Goal: Feedback & Contribution: Leave review/rating

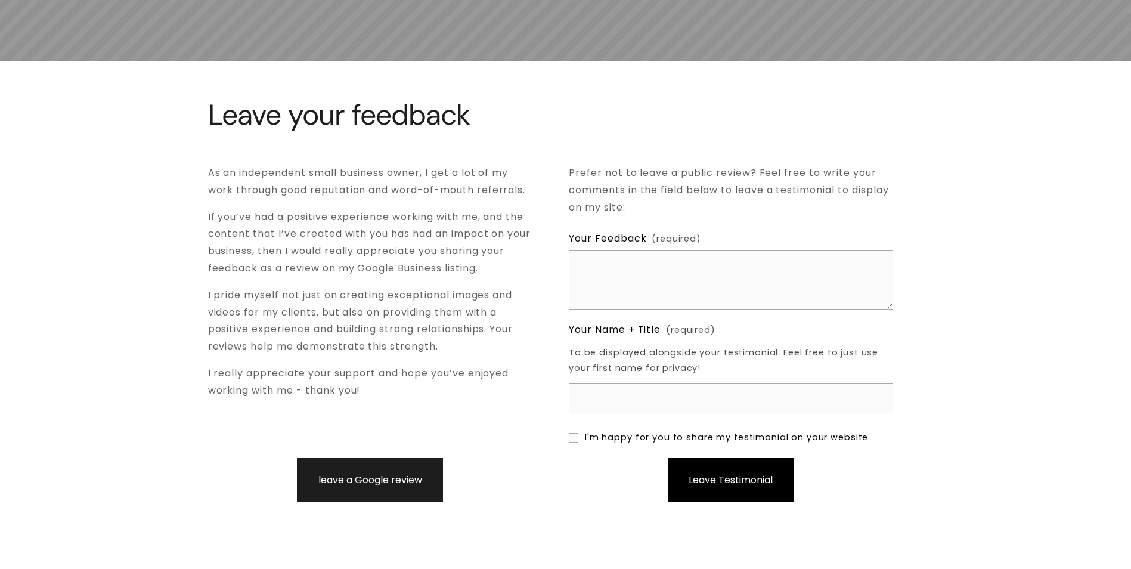
scroll to position [238, 0]
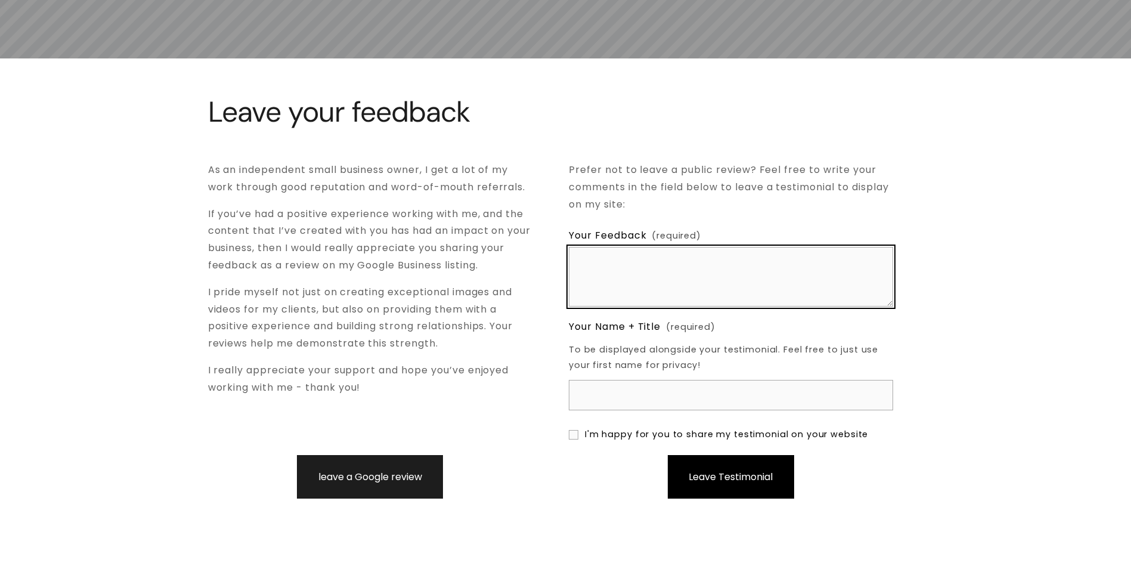
click at [703, 274] on textarea "Your Feedback (required)" at bounding box center [731, 277] width 324 height 60
type textarea "W"
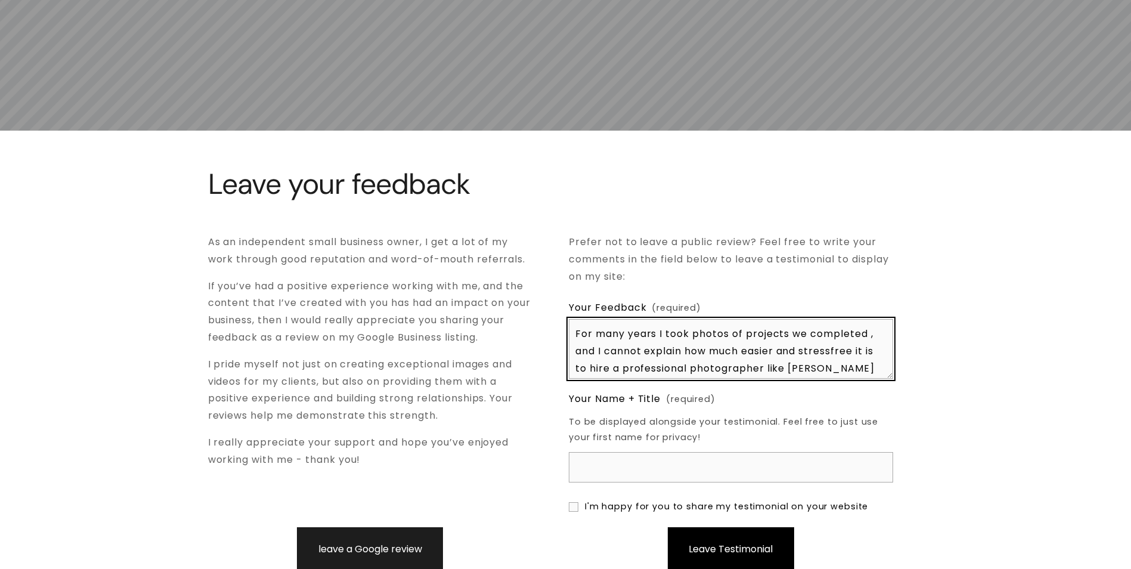
scroll to position [194, 0]
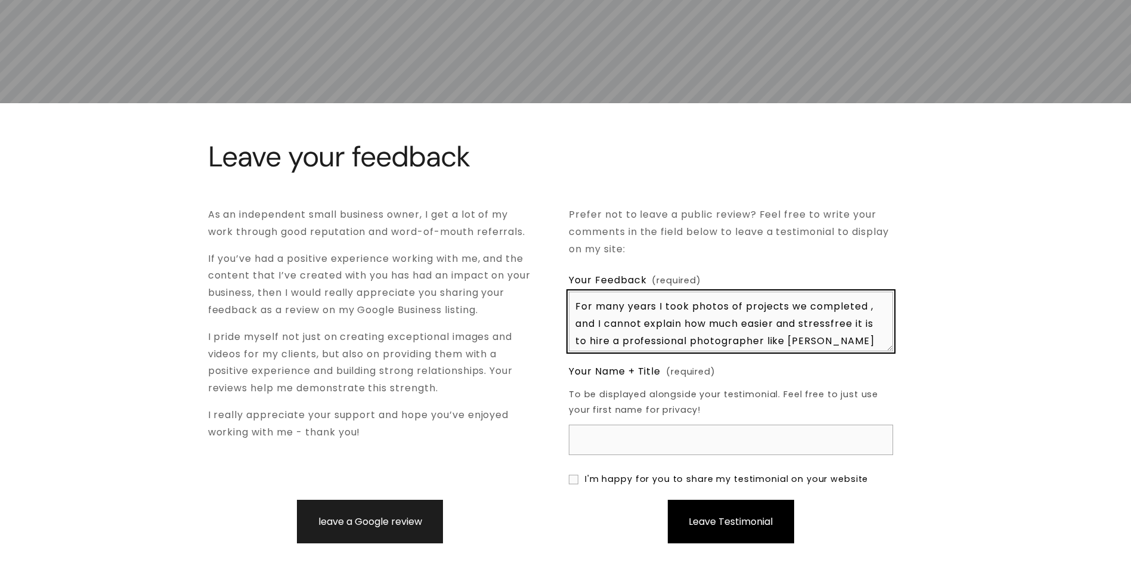
click at [747, 303] on textarea "For many years I took photos of projects we completed , and I cannot explain ho…" at bounding box center [731, 322] width 324 height 60
click at [634, 327] on textarea "For many years I took photos of renovation projects we completed , and I cannot…" at bounding box center [731, 322] width 324 height 60
click at [816, 339] on textarea "For many years I took photos of renovation projects we completed for our clinet…" at bounding box center [731, 322] width 324 height 60
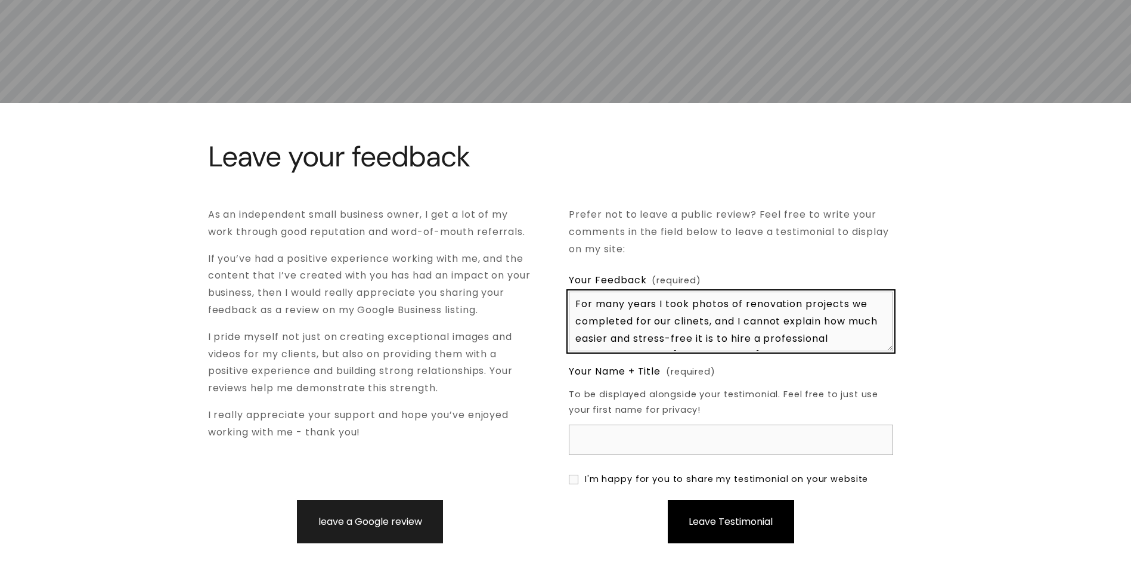
drag, startPoint x: 712, startPoint y: 324, endPoint x: 685, endPoint y: 323, distance: 26.8
click at [685, 323] on textarea "For many years I took photos of renovation projects we completed for our clinet…" at bounding box center [731, 322] width 324 height 60
click at [763, 320] on textarea "For many years I took photos of renovation projects we completed for our client…" at bounding box center [731, 322] width 324 height 60
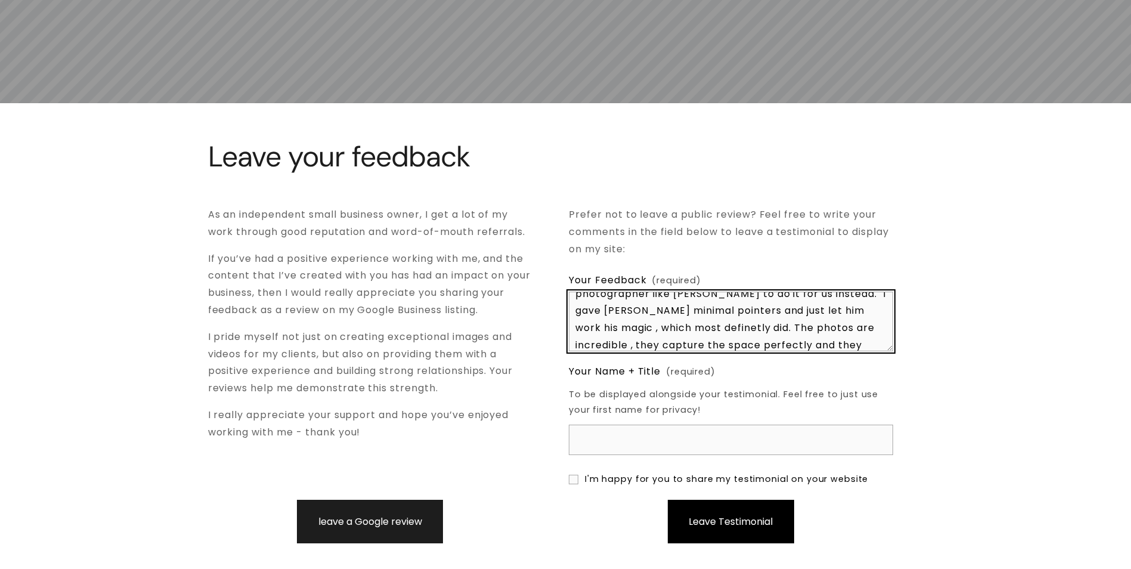
scroll to position [65, 0]
click at [801, 327] on textarea "For many years I took photos of renovation projects we completed for our client…" at bounding box center [731, 322] width 324 height 60
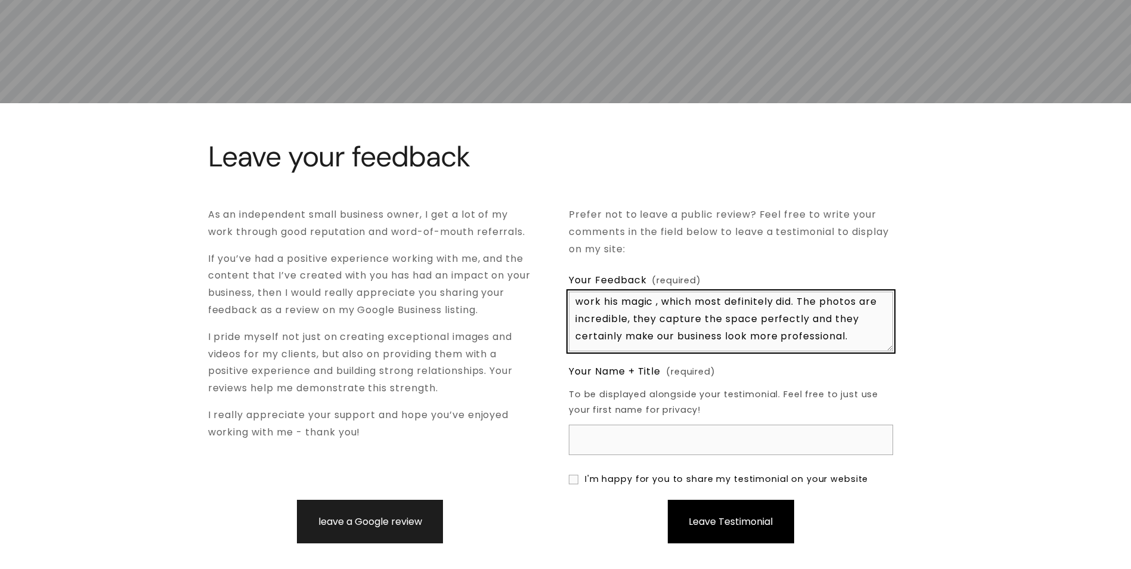
click at [760, 320] on textarea "For many years I took photos of renovation projects we completed for our client…" at bounding box center [731, 322] width 324 height 60
click at [764, 323] on textarea "For many years I took photos of renovation projects we completed for our client…" at bounding box center [731, 322] width 324 height 60
click at [813, 334] on textarea "For many years I took photos of renovation projects we completed for our client…" at bounding box center [731, 322] width 324 height 60
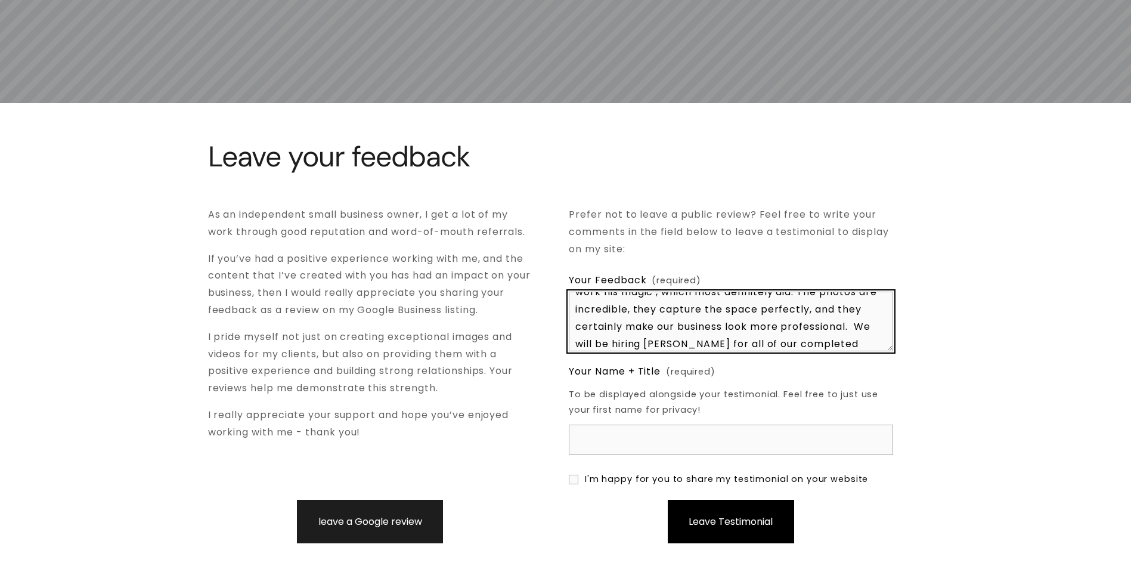
scroll to position [117, 0]
type textarea "For many years I took photos of renovation projects we completed for our client…"
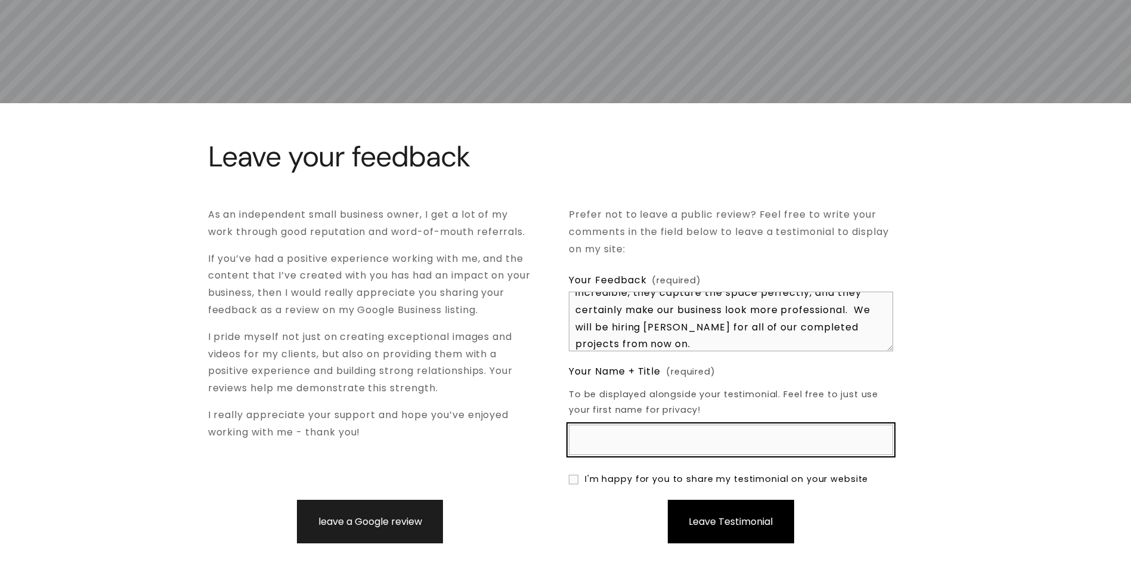
click at [762, 438] on input "Your Name + Title (required)" at bounding box center [731, 440] width 324 height 30
drag, startPoint x: 649, startPoint y: 439, endPoint x: 610, endPoint y: 448, distance: 40.2
click at [610, 448] on input "[PERSON_NAME] , Director , Prima Build" at bounding box center [731, 440] width 324 height 30
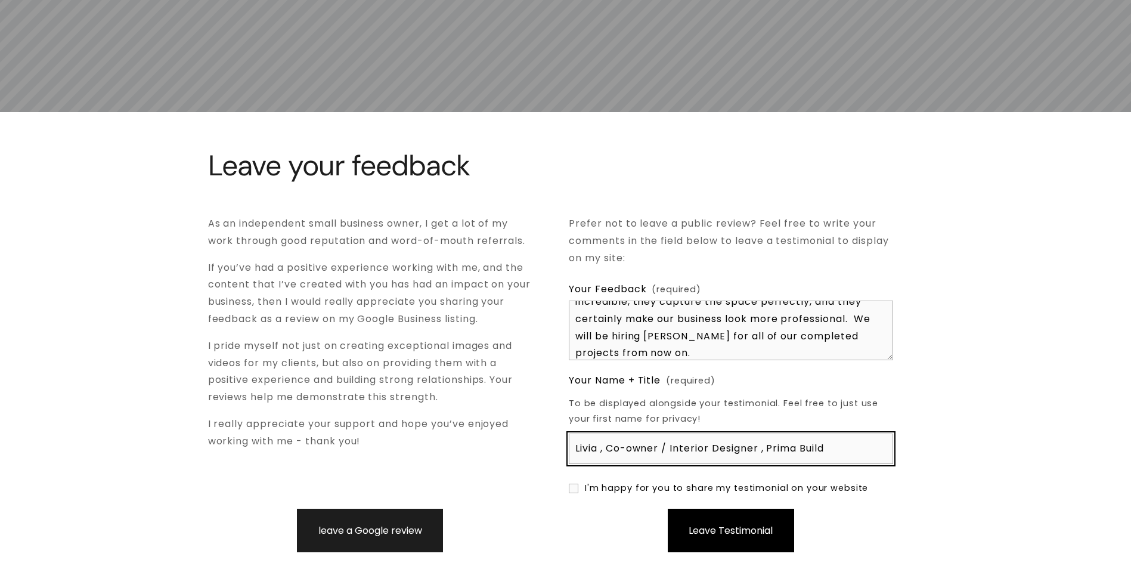
type input "Livia , Co-owner / Interior Designer , Prima Build"
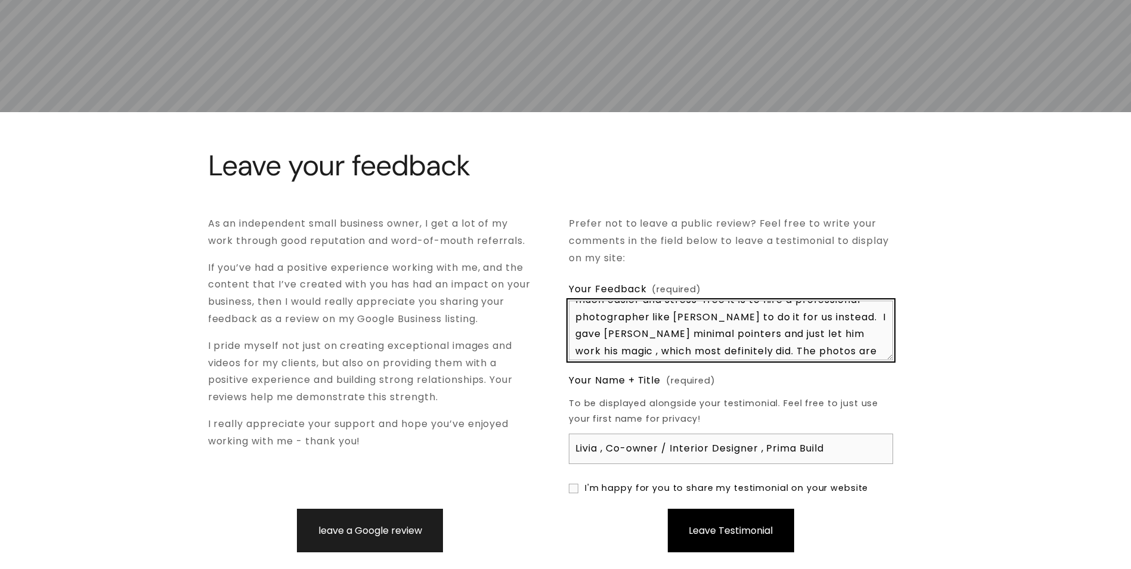
scroll to position [32, 0]
click at [729, 322] on textarea "For many years I took photos of renovation projects we completed for our client…" at bounding box center [731, 331] width 324 height 60
click at [816, 321] on textarea "For many years I took photos of renovation projects we completed for our client…" at bounding box center [731, 331] width 324 height 60
click at [727, 333] on textarea "For many years I took photos of renovation projects we completed for our client…" at bounding box center [731, 331] width 324 height 60
click at [595, 336] on textarea "For many years I took photos of renovation projects we completed for our client…" at bounding box center [731, 331] width 324 height 60
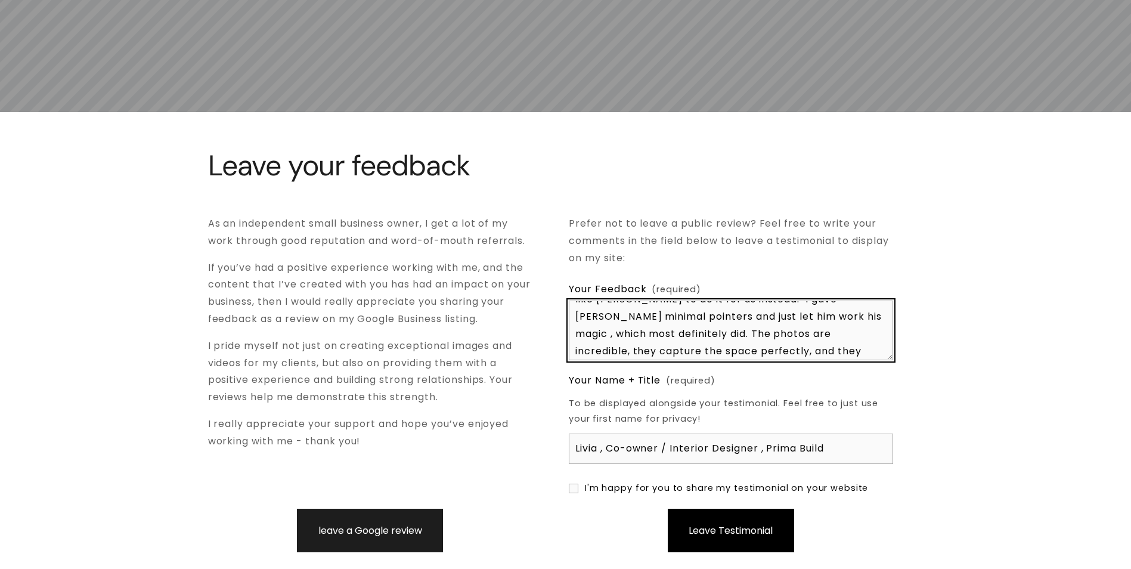
scroll to position [85, 0]
click at [826, 320] on textarea "For many years I took photos of renovation projects we completed for our client…" at bounding box center [731, 331] width 324 height 60
click at [849, 348] on textarea "For many years I took photos of renovation projects we completed for our client…" at bounding box center [731, 331] width 324 height 60
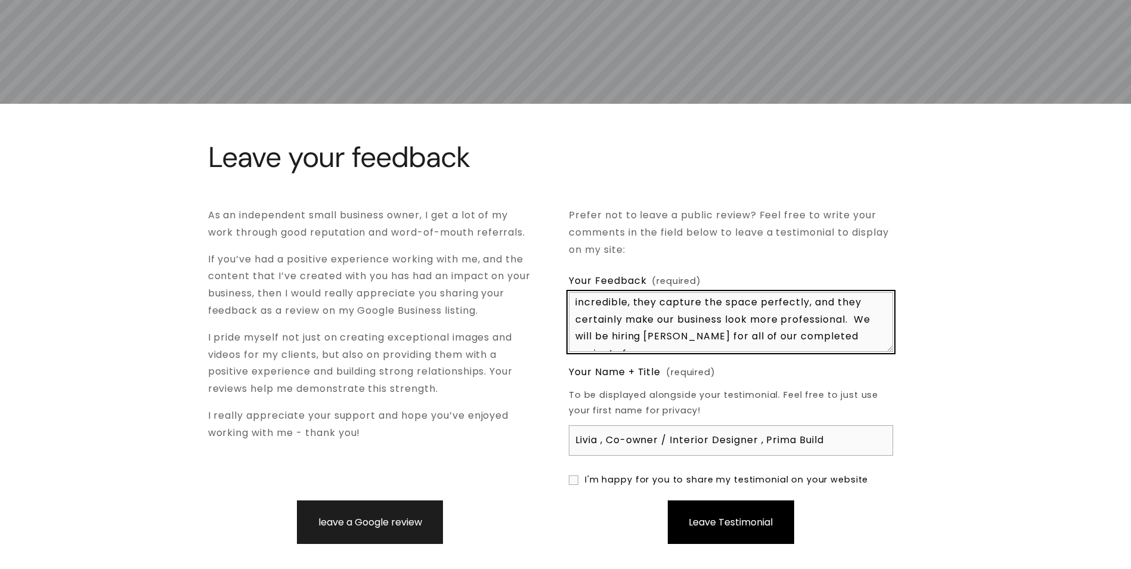
scroll to position [194, 0]
click at [837, 337] on textarea "For many years I took photos of renovation projects we completed for our client…" at bounding box center [731, 322] width 324 height 60
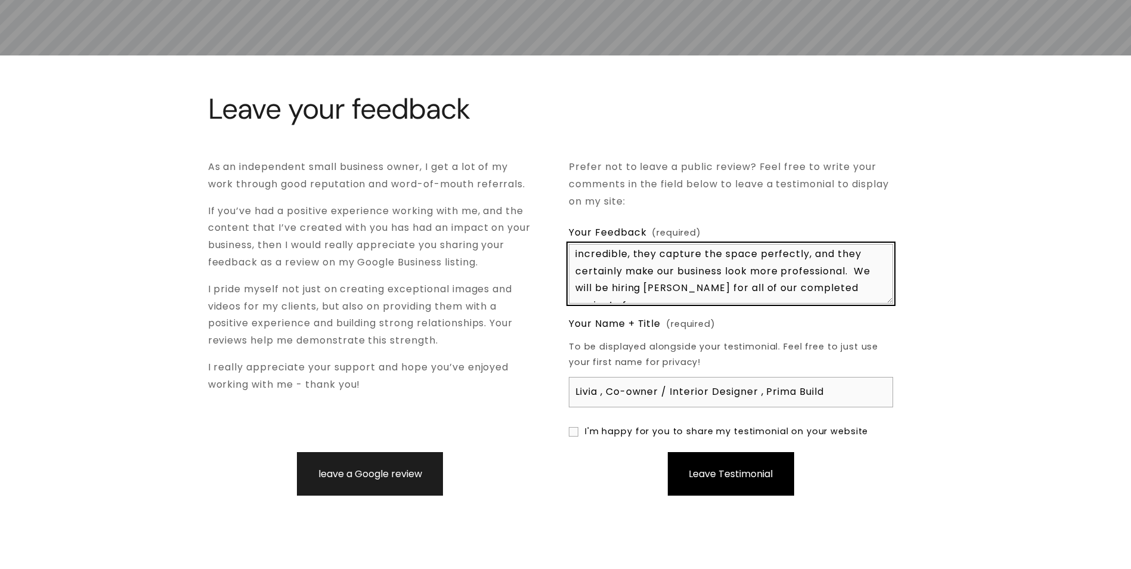
scroll to position [242, 0]
type textarea "For many years I took photos of renovation projects we completed for our client…"
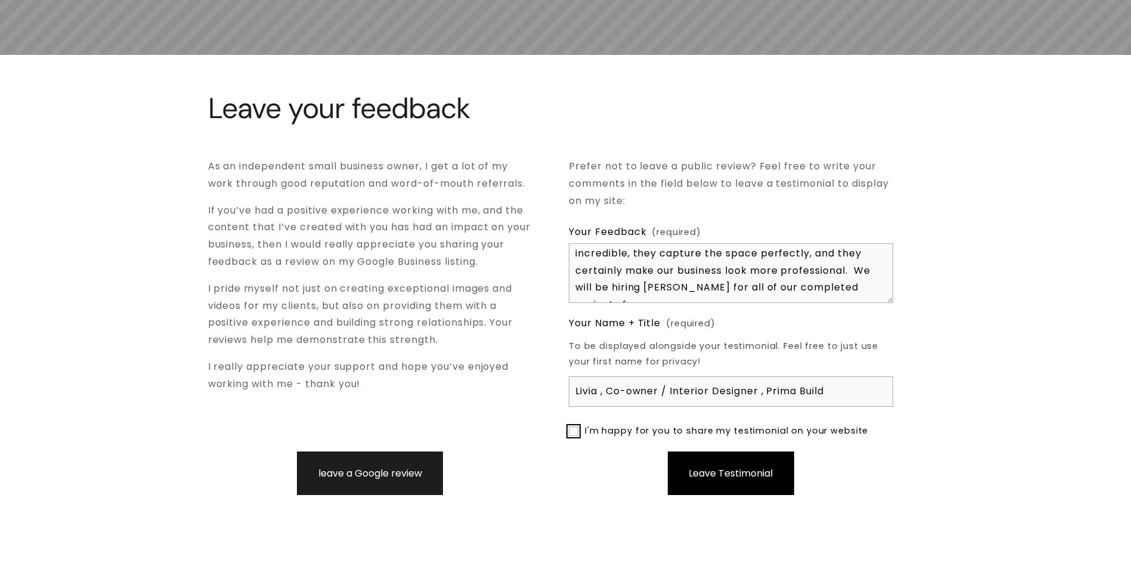
click at [578, 432] on input "I'm happy for you to share my testimonial on your website" at bounding box center [574, 431] width 10 height 10
checkbox input "true"
click at [714, 471] on span "Leave Testimonial" at bounding box center [731, 473] width 84 height 14
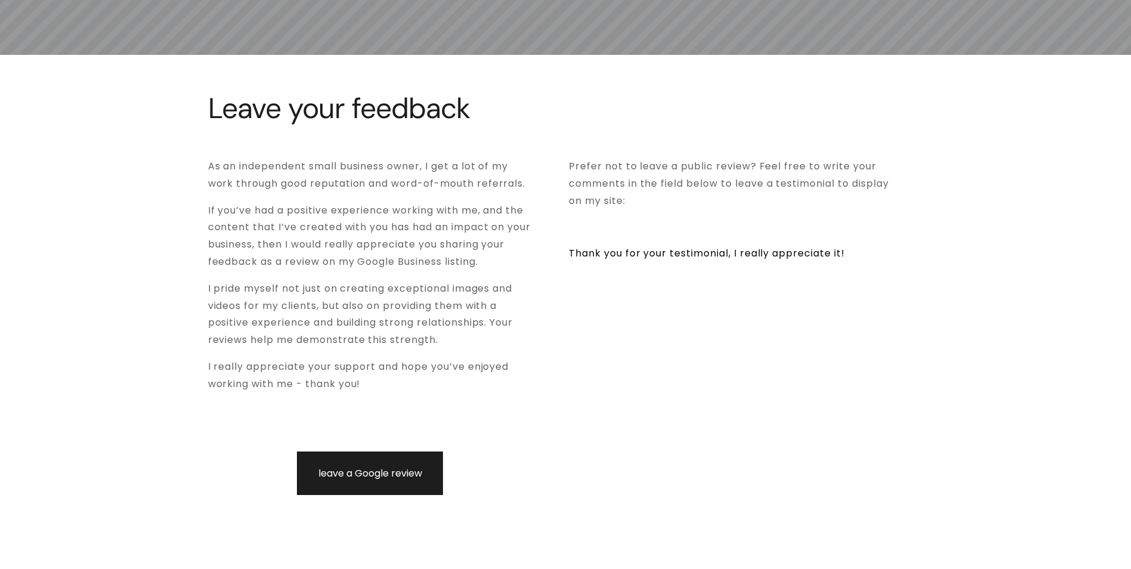
click at [389, 473] on link "leave a Google review" at bounding box center [369, 473] width 145 height 44
